Goal: Task Accomplishment & Management: Manage account settings

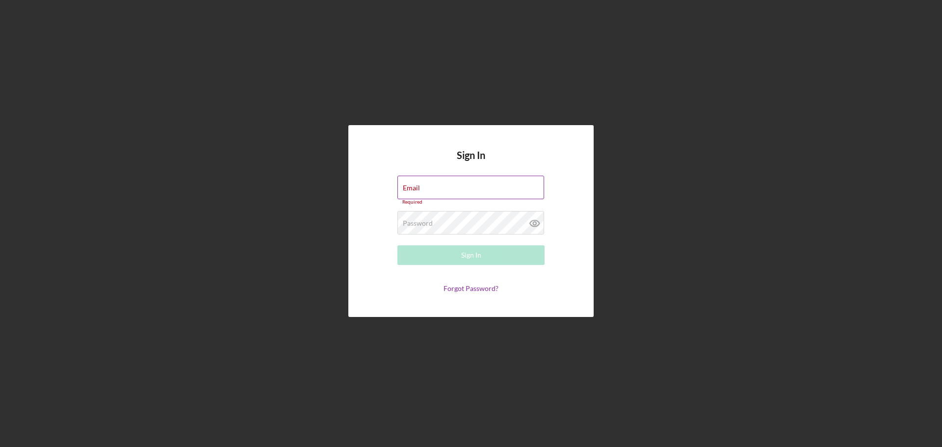
click at [463, 186] on div "Email Required" at bounding box center [471, 190] width 147 height 29
click at [441, 192] on input "Email" at bounding box center [471, 188] width 147 height 24
type input "[EMAIL_ADDRESS][DOMAIN_NAME]"
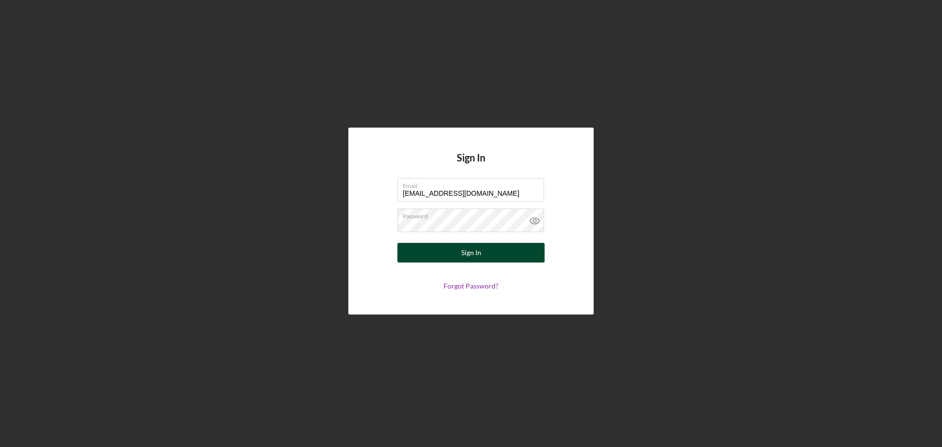
click at [472, 252] on div "Sign In" at bounding box center [471, 253] width 20 height 20
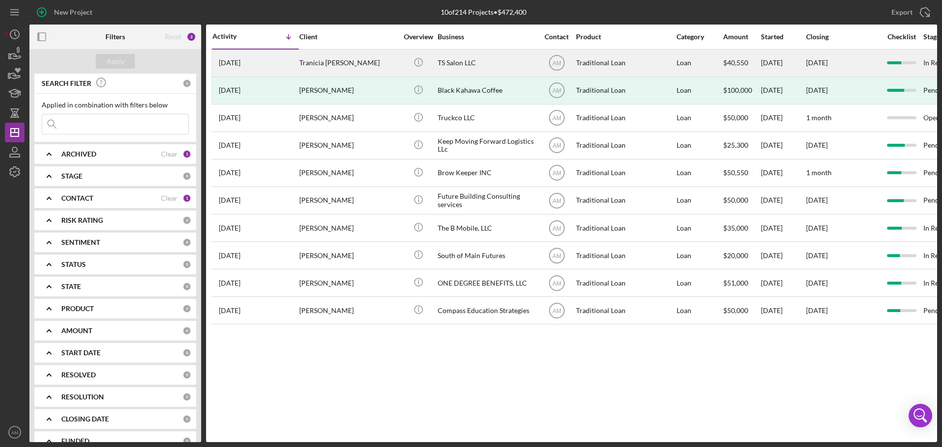
click at [305, 59] on div "Tranicia [PERSON_NAME]" at bounding box center [348, 63] width 98 height 26
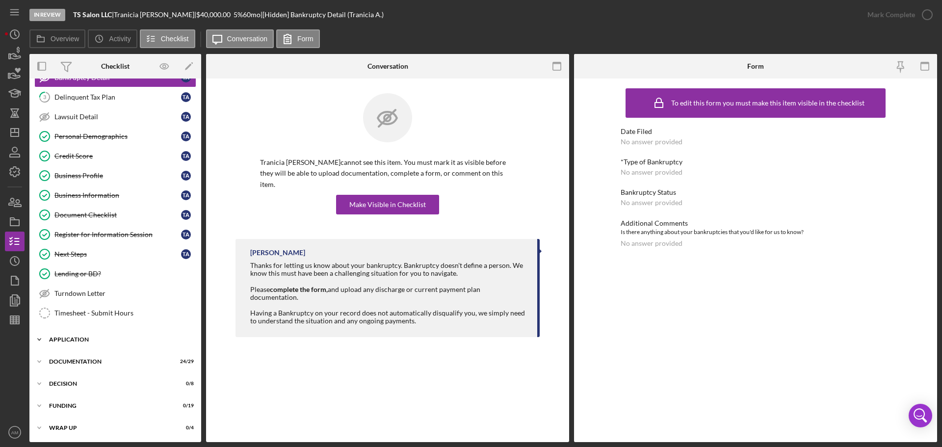
scroll to position [76, 0]
click at [75, 334] on div "Icon/Expander Application 9 / 12" at bounding box center [115, 339] width 172 height 20
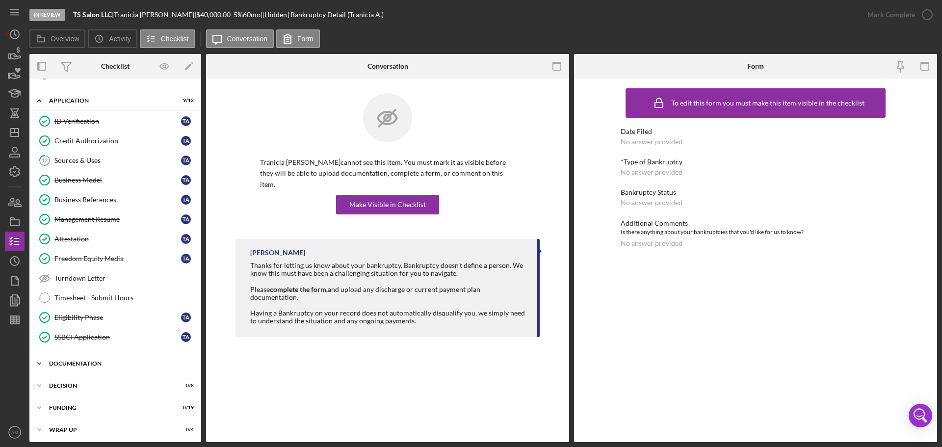
scroll to position [317, 0]
click at [91, 356] on div "Icon/Expander Documentation 24 / 29" at bounding box center [115, 361] width 172 height 20
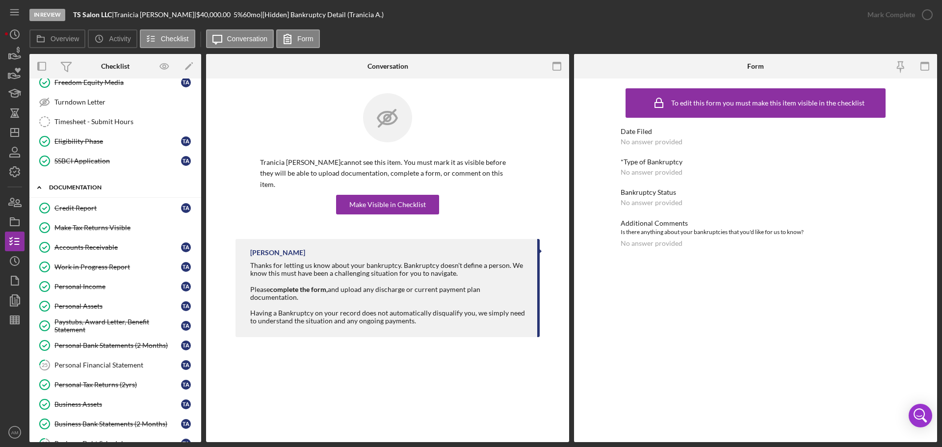
scroll to position [513, 0]
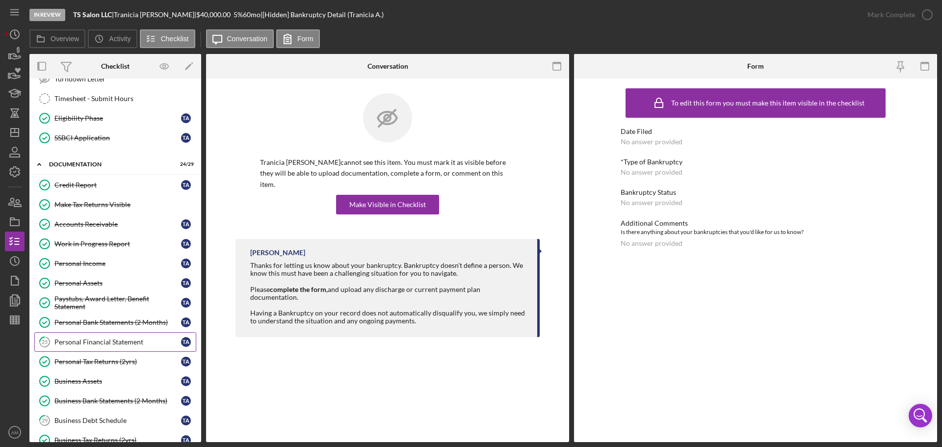
click at [89, 342] on div "Personal Financial Statement" at bounding box center [117, 342] width 127 height 8
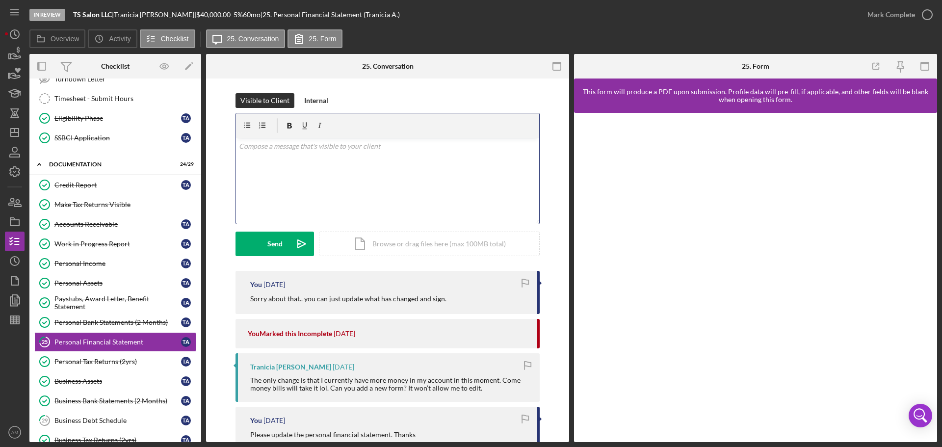
click at [286, 162] on div "v Color teal Color pink Remove color Add row above Add row below Add column bef…" at bounding box center [387, 181] width 303 height 86
click at [258, 247] on button "Send Icon/icon-invite-send" at bounding box center [275, 244] width 79 height 25
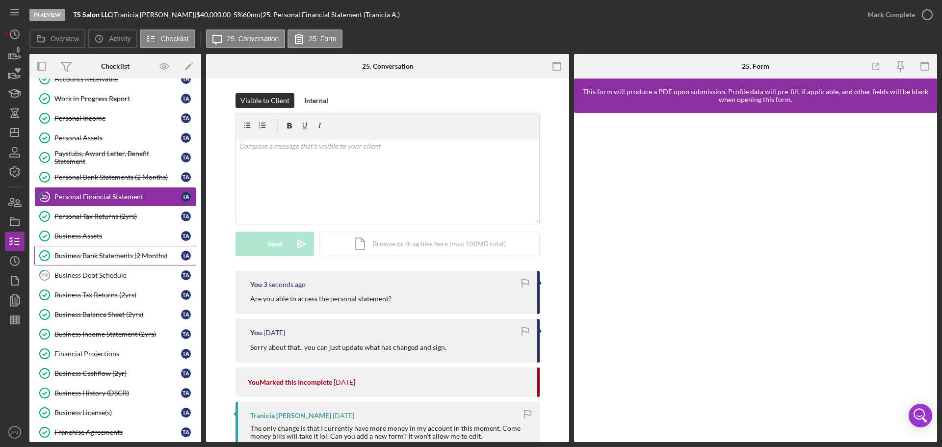
scroll to position [661, 0]
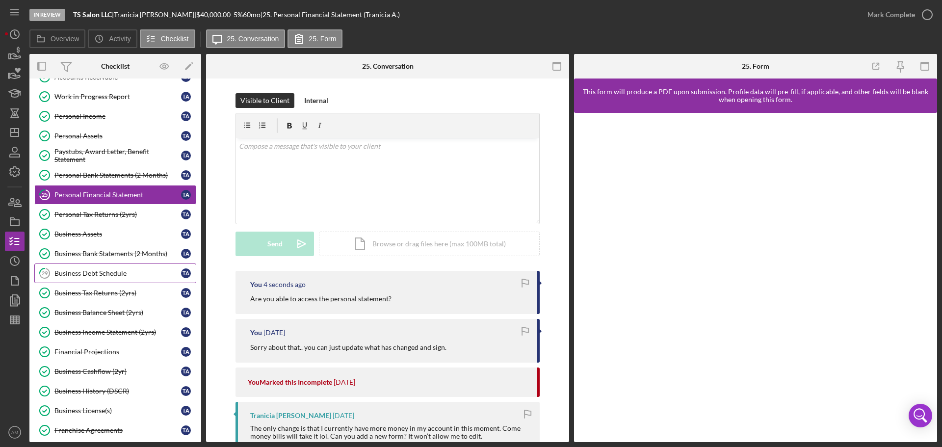
click at [97, 274] on div "Business Debt Schedule" at bounding box center [117, 273] width 127 height 8
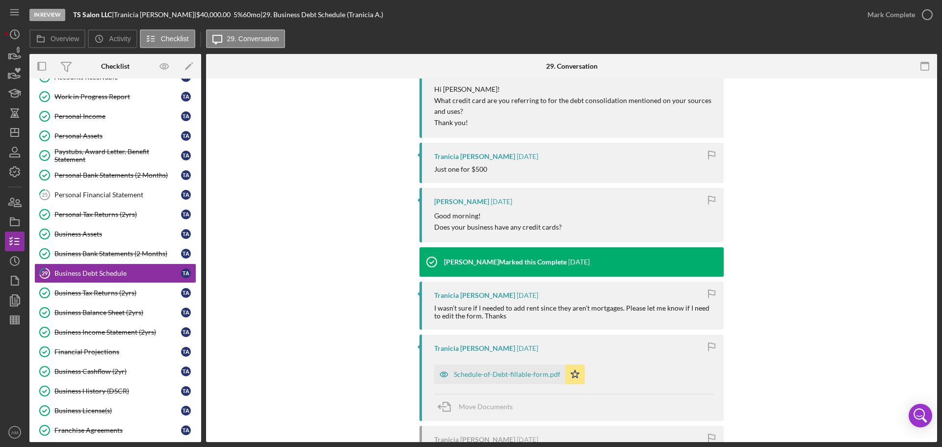
scroll to position [442, 0]
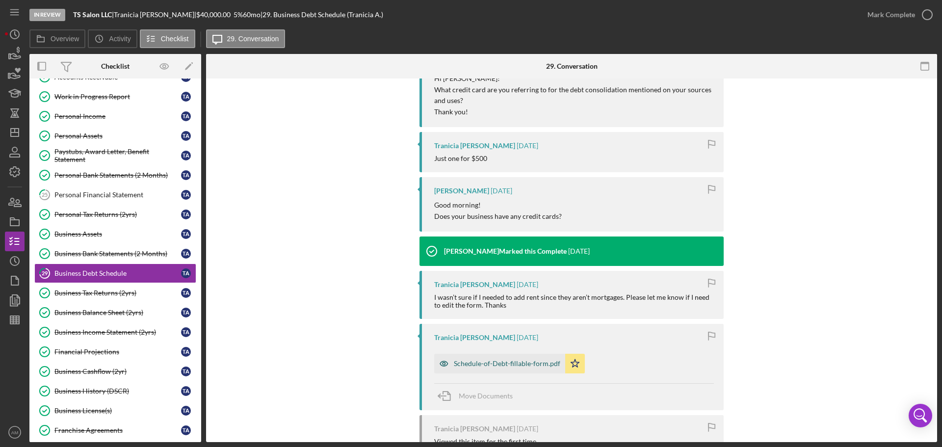
click at [513, 363] on div "Schedule-of-Debt-fillable-form.pdf" at bounding box center [507, 364] width 107 height 8
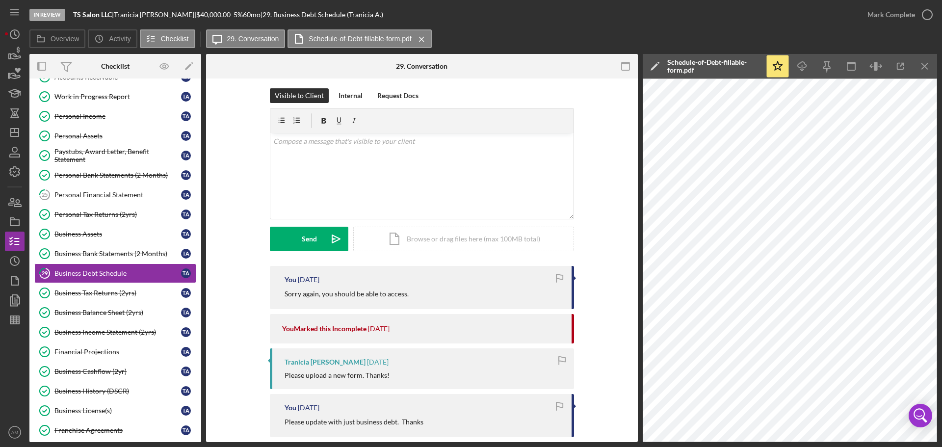
scroll to position [0, 0]
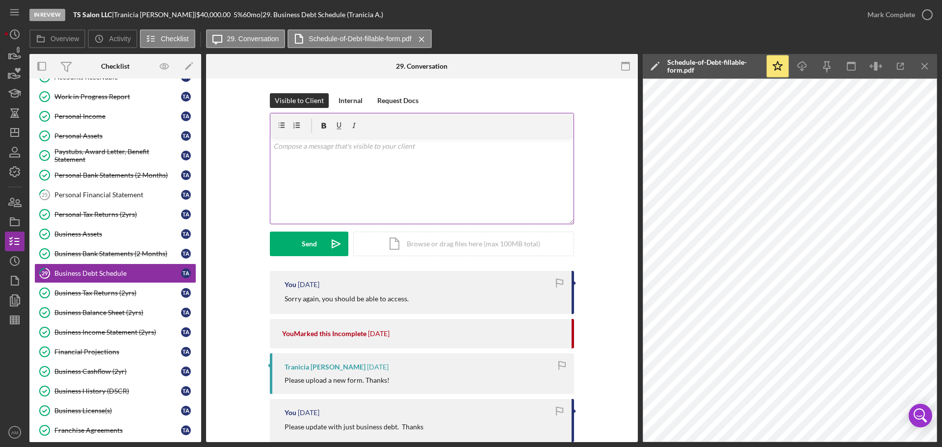
click at [286, 168] on div "v Color teal Color pink Remove color Add row above Add row below Add column bef…" at bounding box center [421, 181] width 303 height 86
click at [296, 249] on button "Send Icon/icon-invite-send" at bounding box center [309, 244] width 79 height 25
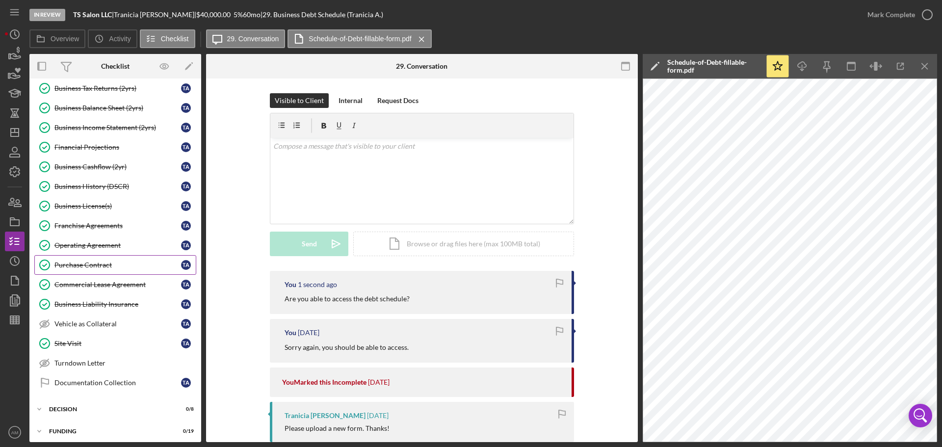
scroll to position [843, 0]
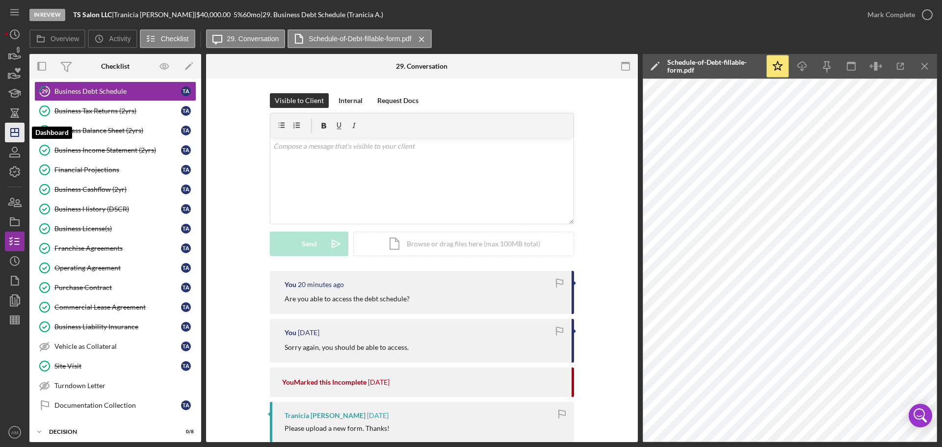
click at [12, 129] on polygon "button" at bounding box center [15, 133] width 8 height 8
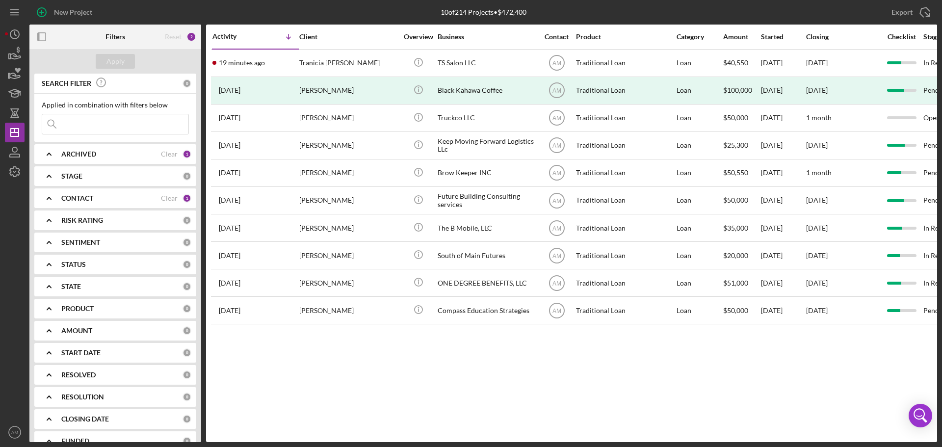
click at [70, 122] on input at bounding box center [115, 124] width 146 height 20
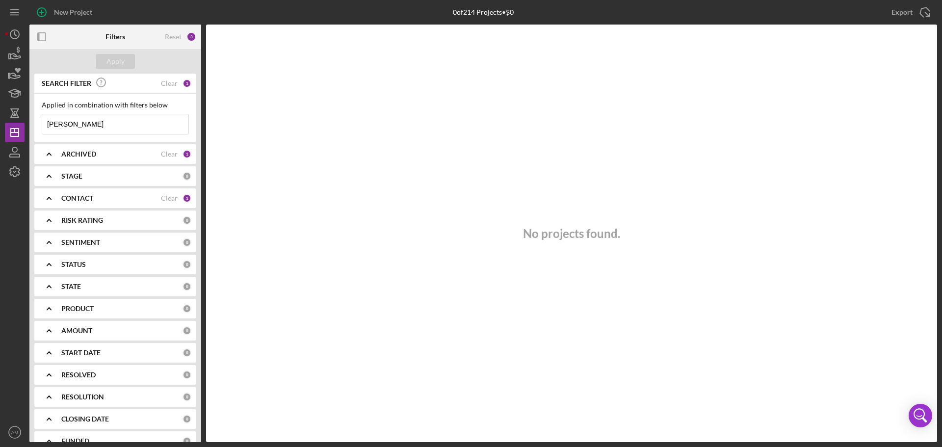
type input "ramey"
click at [130, 154] on div "ARCHIVED" at bounding box center [111, 154] width 100 height 8
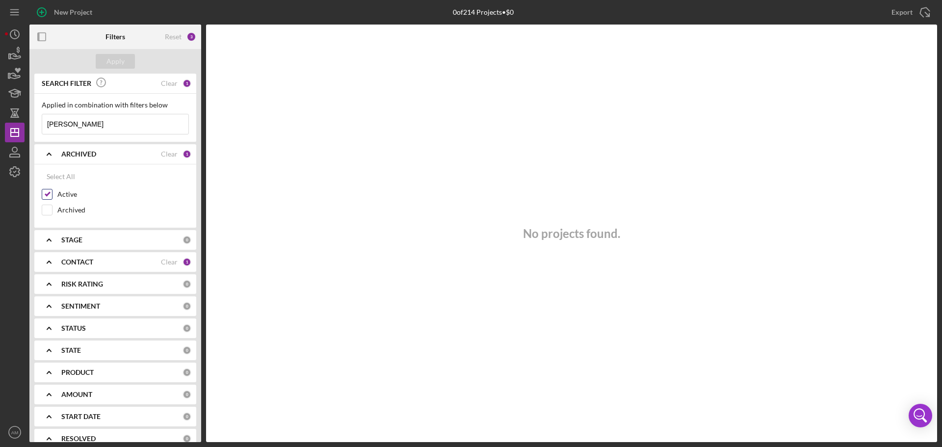
click at [45, 193] on input "Active" at bounding box center [47, 194] width 10 height 10
checkbox input "false"
click at [106, 58] on button "Apply" at bounding box center [115, 61] width 39 height 15
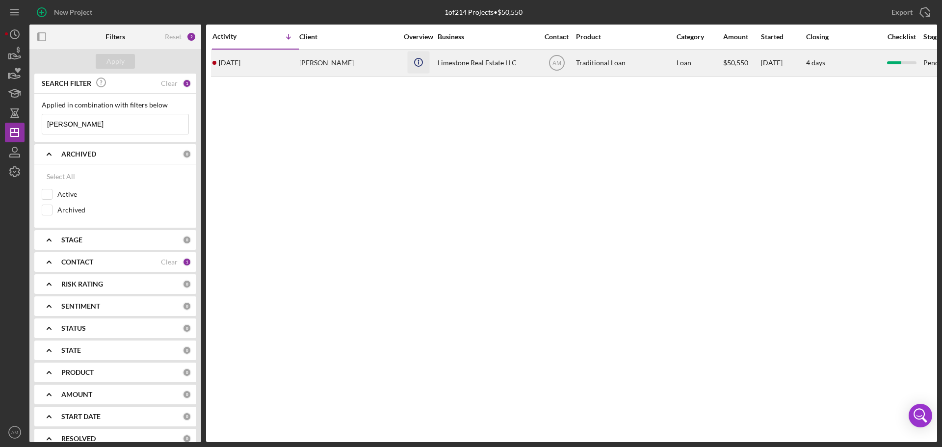
click at [417, 63] on icon "Icon/Info" at bounding box center [418, 62] width 22 height 22
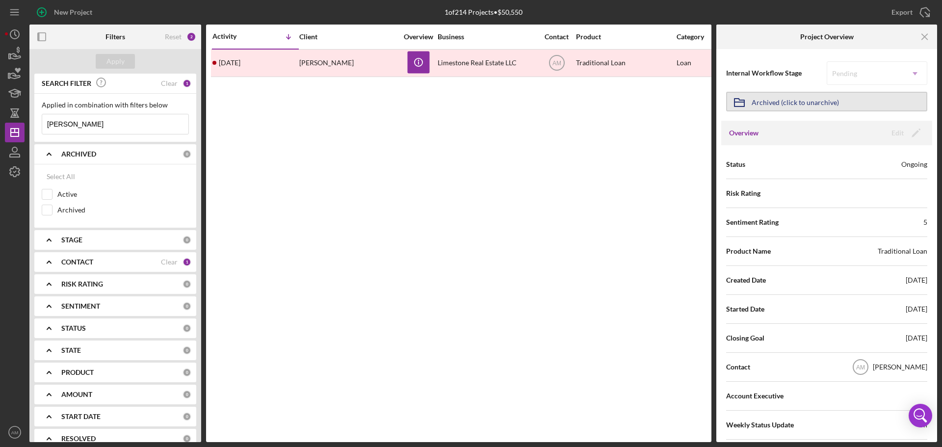
click at [811, 103] on div "Archived (click to unarchive)" at bounding box center [795, 102] width 87 height 18
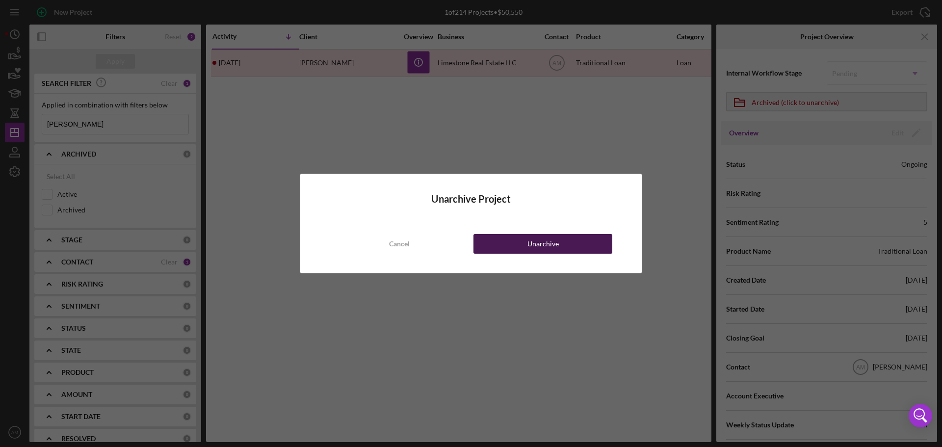
click at [532, 241] on div "Unarchive" at bounding box center [543, 244] width 31 height 20
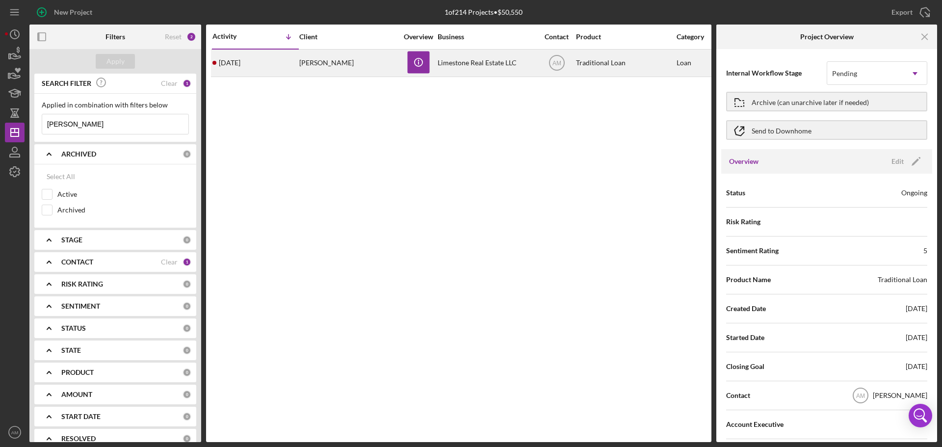
click at [441, 64] on div "Limestone Real Estate LLC" at bounding box center [487, 63] width 98 height 26
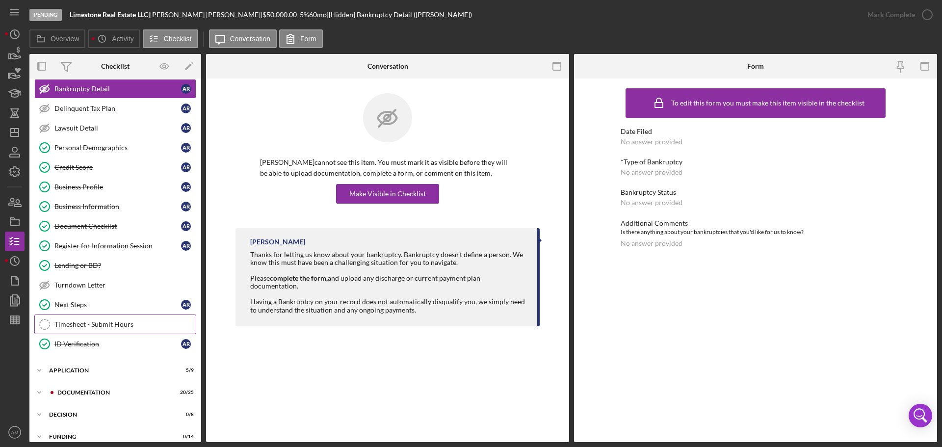
scroll to position [96, 0]
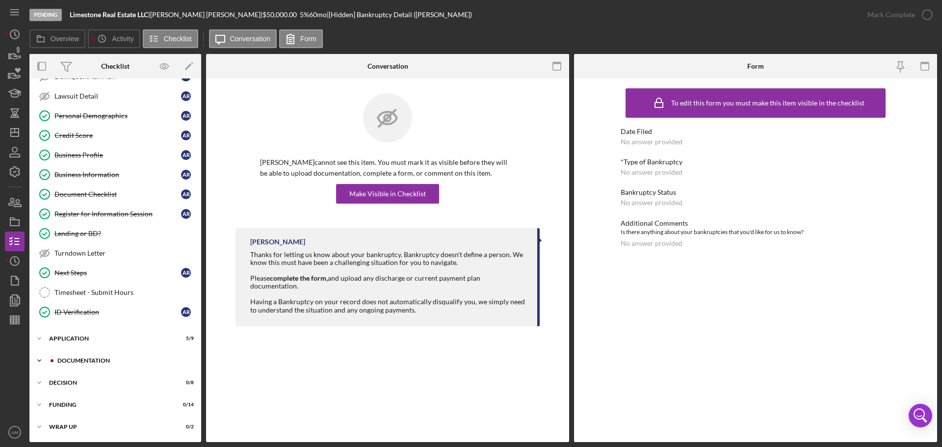
click at [68, 358] on div "Documentation" at bounding box center [123, 361] width 132 height 6
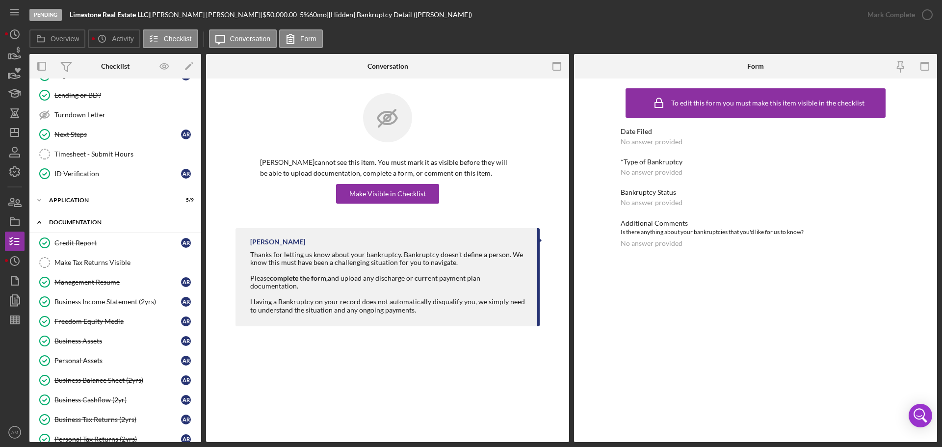
scroll to position [243, 0]
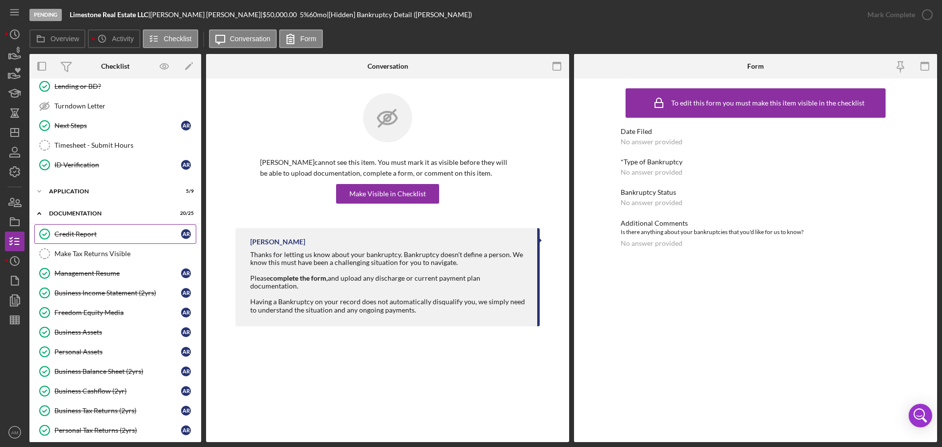
click at [89, 234] on div "Credit Report" at bounding box center [117, 234] width 127 height 8
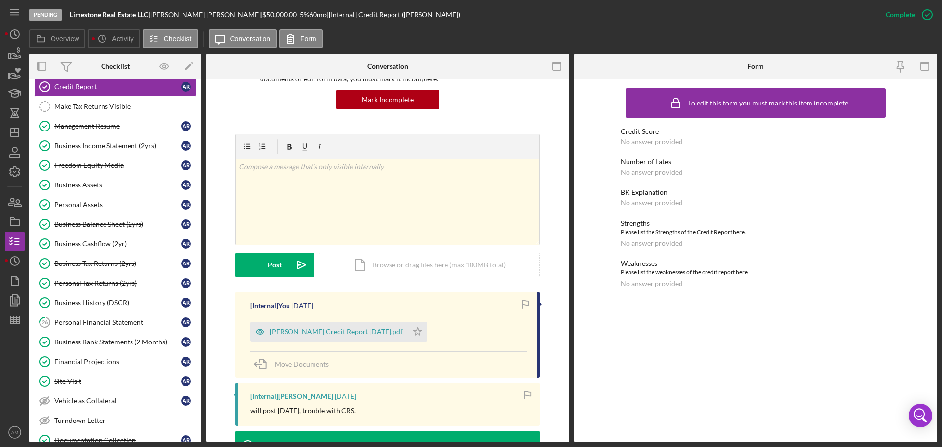
scroll to position [98, 0]
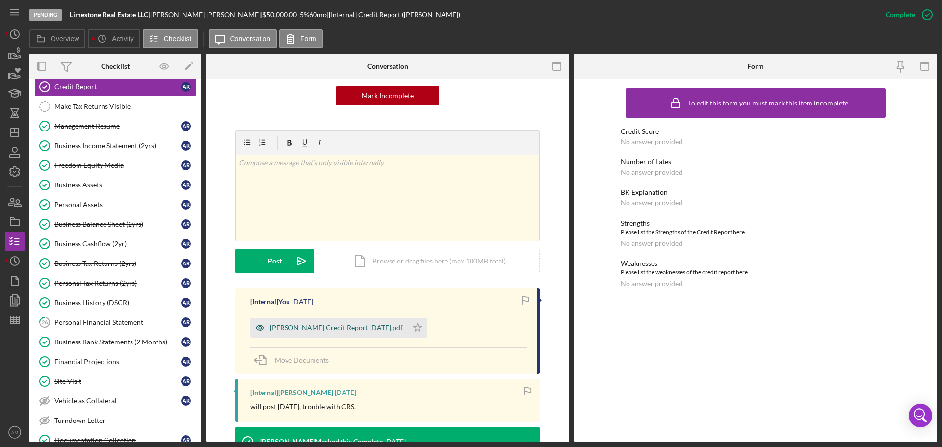
click at [349, 331] on div "[PERSON_NAME] Credit Report [DATE].pdf" at bounding box center [336, 328] width 133 height 8
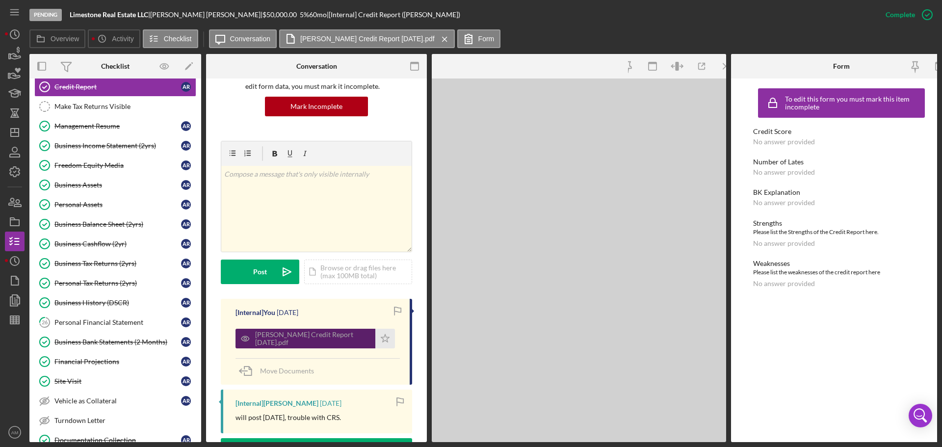
scroll to position [109, 0]
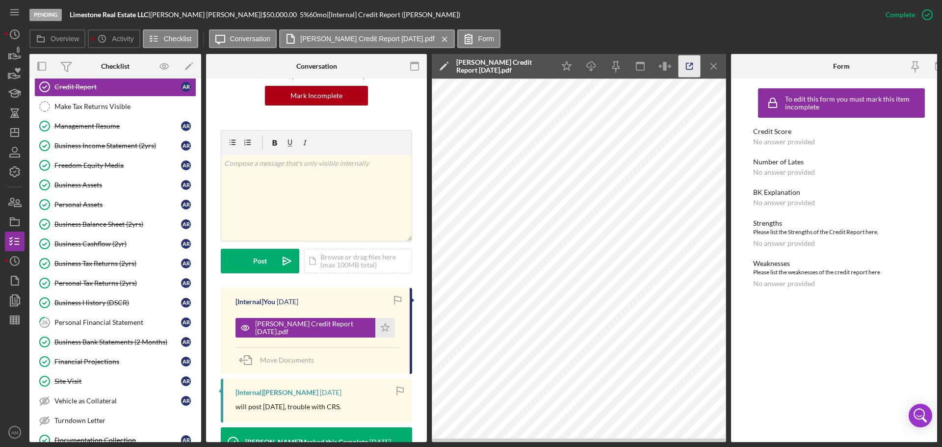
click at [692, 61] on icon "button" at bounding box center [690, 66] width 22 height 22
